Goal: Transaction & Acquisition: Purchase product/service

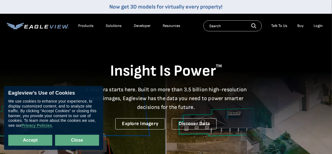
drag, startPoint x: 69, startPoint y: 140, endPoint x: 68, endPoint y: 144, distance: 3.4
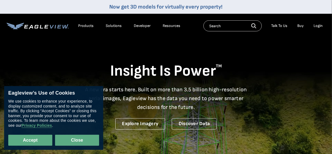
click at [69, 144] on button "Close" at bounding box center [77, 140] width 44 height 11
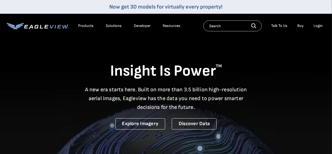
click at [316, 27] on div "Login" at bounding box center [318, 25] width 9 height 5
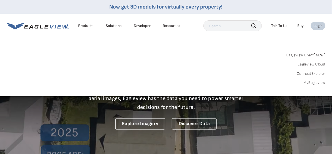
click at [322, 25] on div "Login" at bounding box center [318, 25] width 9 height 5
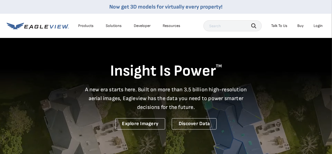
click at [322, 25] on div "Login" at bounding box center [318, 25] width 9 height 5
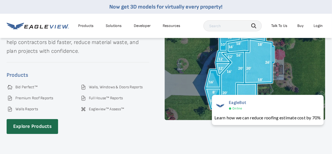
scroll to position [780, 0]
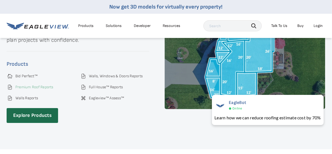
click at [50, 90] on link "Premium Roof Reports" at bounding box center [34, 87] width 38 height 5
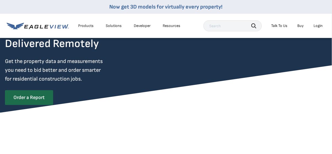
scroll to position [46, 0]
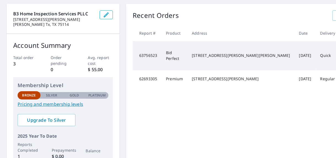
scroll to position [46, 0]
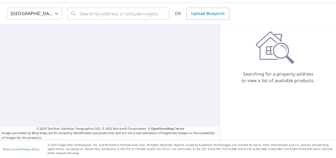
scroll to position [15, 0]
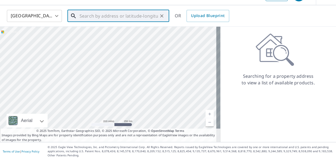
click at [103, 16] on input "text" at bounding box center [119, 15] width 79 height 15
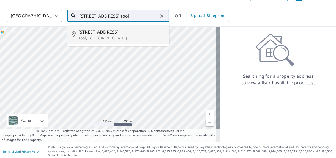
click at [98, 33] on span "109 Shore Line Dr" at bounding box center [122, 32] width 87 height 7
type input "109 Shore Line Dr Tool, TX 75143"
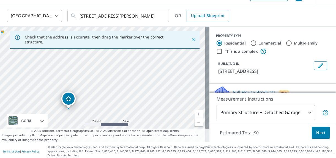
drag, startPoint x: 83, startPoint y: 58, endPoint x: 159, endPoint y: 38, distance: 78.5
click at [159, 38] on div "Check that the address is accurate, then drag the marker over the correct struc…" at bounding box center [105, 85] width 210 height 116
click at [195, 115] on link "Current Level 18, Zoom In" at bounding box center [199, 114] width 8 height 8
click at [195, 115] on link "Current Level 19, Zoom In" at bounding box center [199, 114] width 8 height 8
click at [192, 39] on icon "Close" at bounding box center [193, 39] width 3 height 3
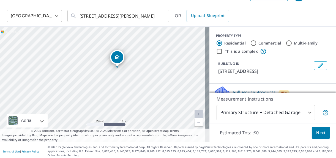
click at [174, 33] on div "109 Shoreline Dr Tool, TX 75143" at bounding box center [105, 85] width 210 height 116
click at [195, 113] on link "Current Level 20, Zoom In Disabled" at bounding box center [199, 114] width 8 height 8
click at [195, 124] on link "Current Level 20, Zoom Out" at bounding box center [199, 122] width 8 height 8
click at [195, 114] on link "Current Level 19, Zoom In" at bounding box center [199, 114] width 8 height 8
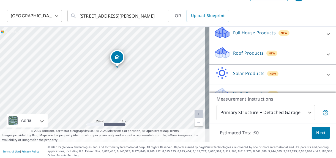
scroll to position [72, 0]
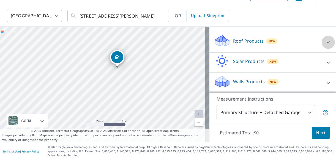
click at [327, 43] on icon at bounding box center [328, 42] width 3 height 2
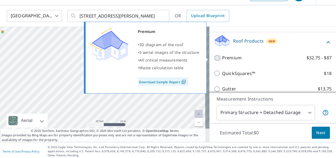
click at [215, 57] on input "Premium $32.75 - $87" at bounding box center [218, 58] width 8 height 7
checkbox input "true"
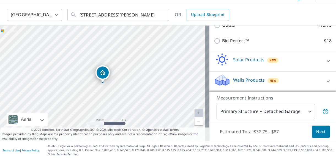
scroll to position [17, 0]
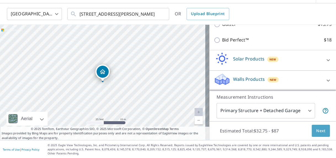
click at [319, 133] on span "Next" at bounding box center [321, 131] width 9 height 7
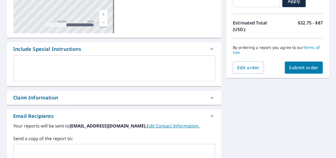
scroll to position [90, 0]
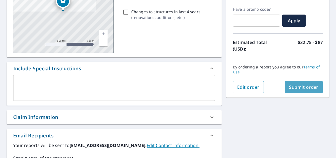
click at [302, 88] on span "Submit order" at bounding box center [304, 87] width 29 height 6
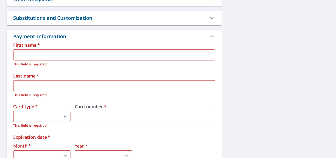
scroll to position [227, 0]
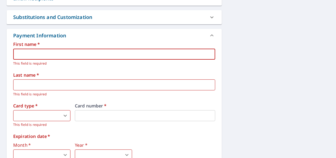
click at [35, 54] on input "text" at bounding box center [114, 54] width 202 height 11
type input "Carl"
type input "Flowers"
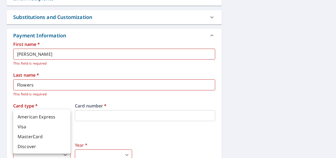
click at [63, 117] on body "CF CF Dashboard Order History Cancel Order CF Dashboard / Finalize Order Finali…" at bounding box center [168, 79] width 336 height 158
click at [33, 129] on li "Visa" at bounding box center [41, 127] width 57 height 10
type input "2"
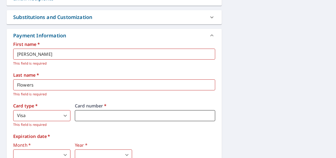
click at [111, 118] on iframe at bounding box center [145, 115] width 141 height 11
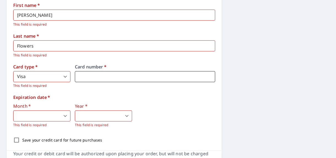
scroll to position [273, 0]
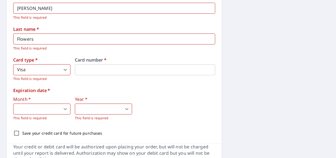
click at [65, 109] on body "CF CF Dashboard Order History Cancel Order CF Dashboard / Finalize Order Finali…" at bounding box center [168, 79] width 336 height 158
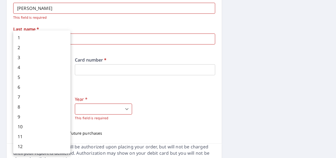
click at [31, 37] on li "1" at bounding box center [41, 38] width 57 height 10
type input "1"
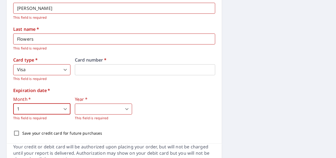
click at [129, 108] on body "CF CF Dashboard Order History Cancel Order CF Dashboard / Finalize Order Finali…" at bounding box center [168, 79] width 336 height 158
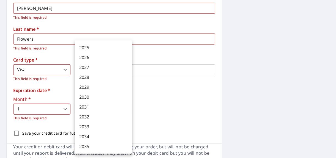
click at [90, 76] on li "2028" at bounding box center [103, 77] width 57 height 10
type input "2028"
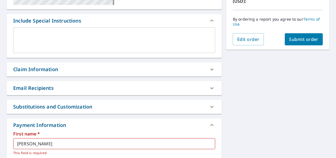
scroll to position [120, 0]
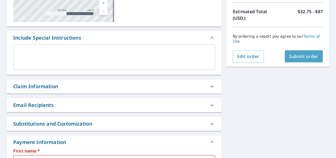
click at [298, 57] on span "Submit order" at bounding box center [304, 56] width 29 height 6
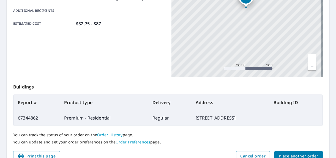
scroll to position [169, 0]
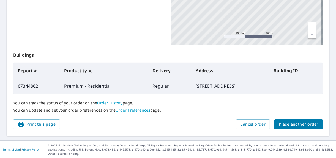
drag, startPoint x: 48, startPoint y: 126, endPoint x: 25, endPoint y: 130, distance: 23.5
click at [49, 126] on span "Print this page" at bounding box center [37, 124] width 38 height 7
